Goal: Navigation & Orientation: Find specific page/section

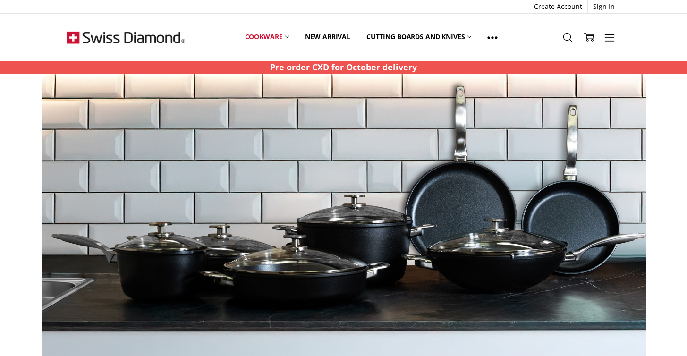
scroll to position [1265, 0]
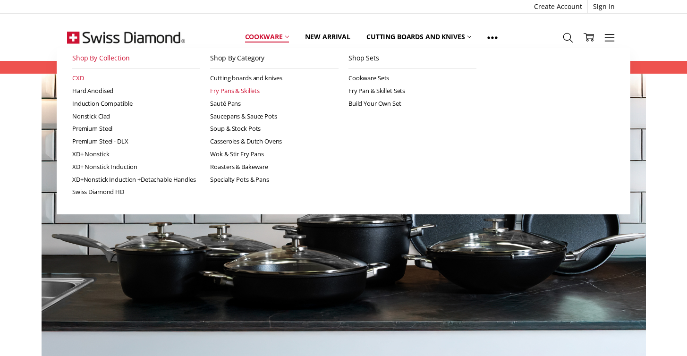
click at [250, 90] on link "Fry Pans & Skillets" at bounding box center [274, 91] width 129 height 13
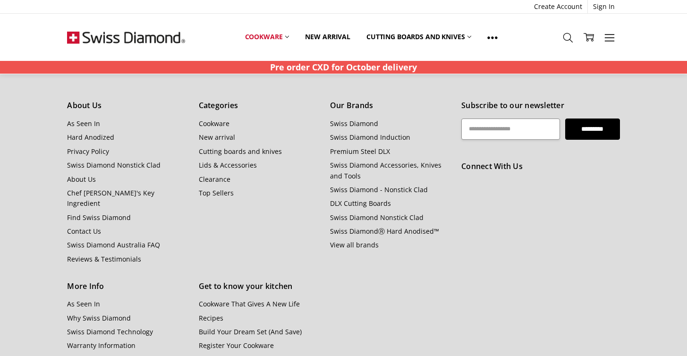
scroll to position [901, 0]
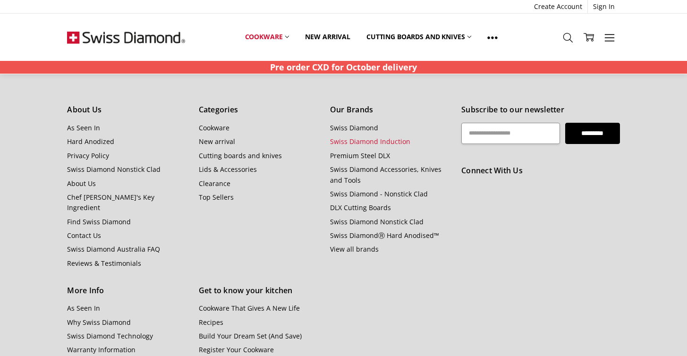
click at [377, 143] on link "Swiss Diamond Induction" at bounding box center [370, 141] width 80 height 9
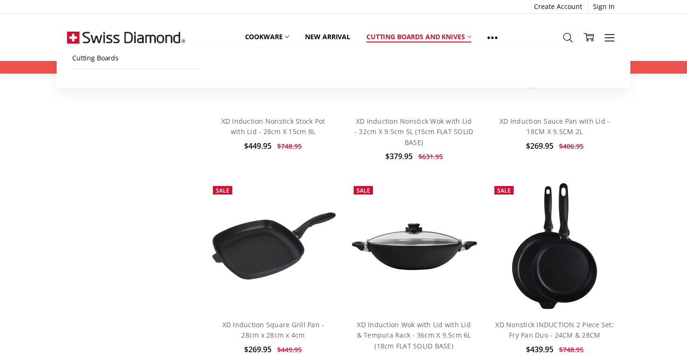
scroll to position [2563, 0]
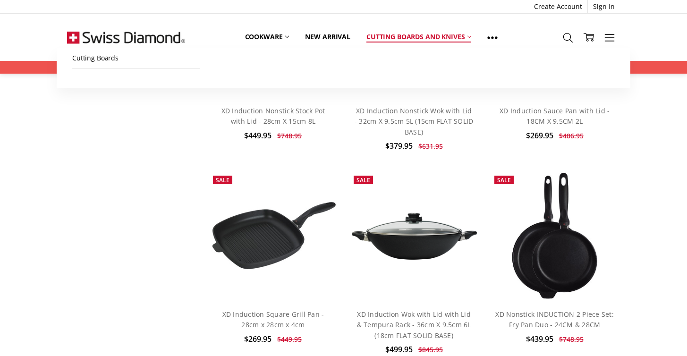
click at [419, 34] on link "Cutting boards and knives" at bounding box center [419, 36] width 121 height 21
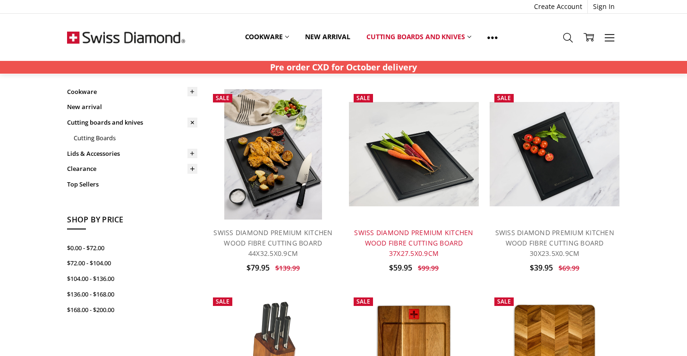
scroll to position [2, 0]
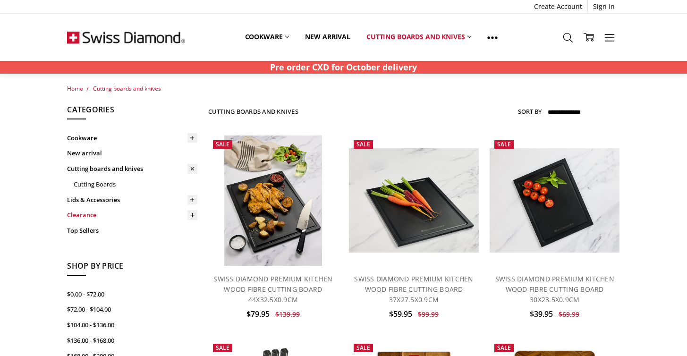
click at [89, 217] on link "Clearance" at bounding box center [132, 215] width 130 height 16
